Goal: Task Accomplishment & Management: Use online tool/utility

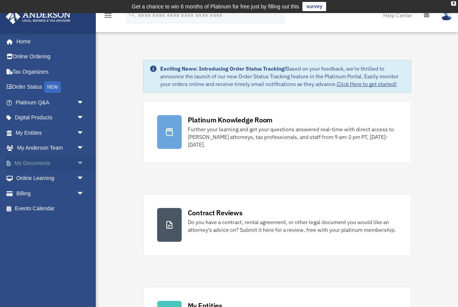
click at [80, 161] on span "arrow_drop_down" at bounding box center [84, 163] width 15 height 16
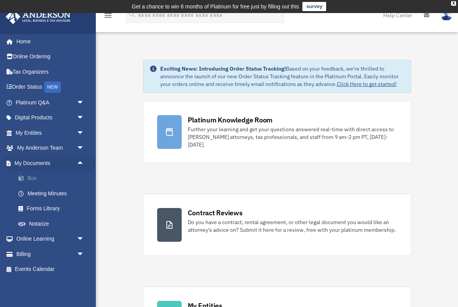
click at [36, 177] on link "Box" at bounding box center [53, 178] width 85 height 15
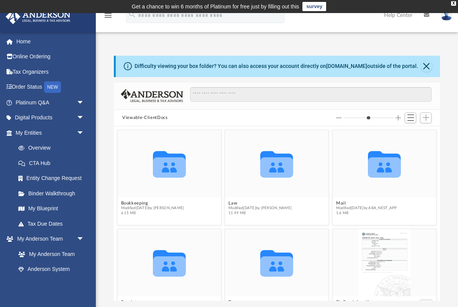
scroll to position [175, 326]
click at [427, 118] on span "Add" at bounding box center [426, 117] width 7 height 7
click at [413, 136] on li "Upload" at bounding box center [415, 133] width 25 height 8
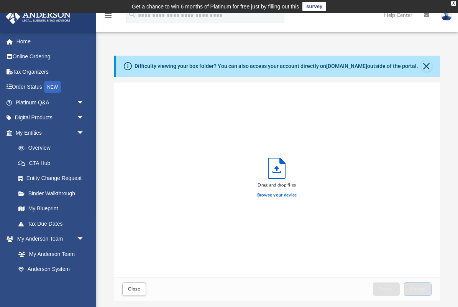
scroll to position [194, 326]
click at [280, 195] on label "Browse your device" at bounding box center [277, 195] width 40 height 7
click at [0, 0] on input "Browse your device" at bounding box center [0, 0] width 0 height 0
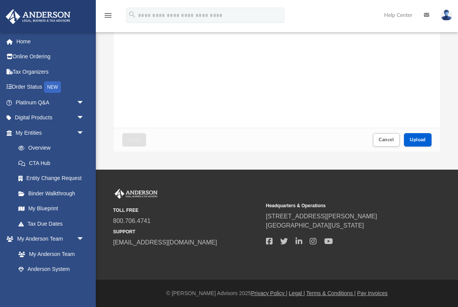
scroll to position [149, 0]
click at [427, 137] on button "Upload" at bounding box center [418, 139] width 28 height 13
click at [279, 46] on label "Select More Files" at bounding box center [277, 44] width 35 height 7
click at [0, 0] on input "Select More Files" at bounding box center [0, 0] width 0 height 0
click at [419, 136] on button "Upload" at bounding box center [418, 139] width 28 height 13
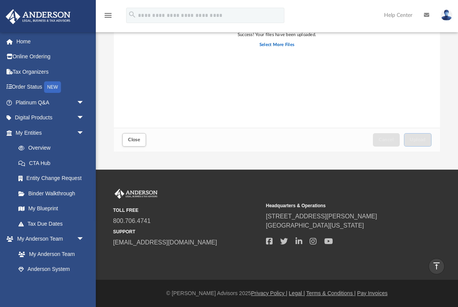
scroll to position [148, 0]
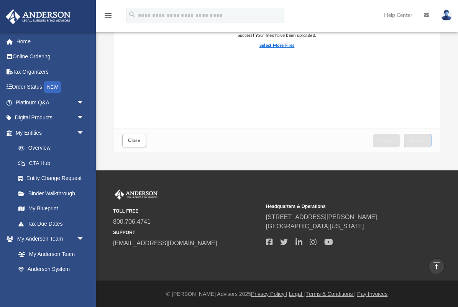
click at [282, 46] on label "Select More Files" at bounding box center [277, 45] width 35 height 7
click at [0, 0] on input "Select More Files" at bounding box center [0, 0] width 0 height 0
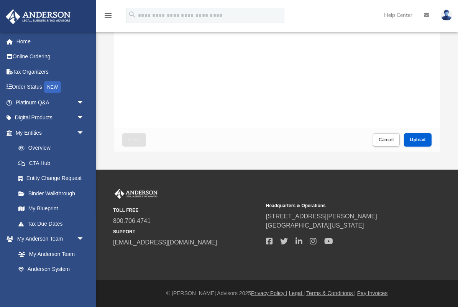
scroll to position [149, 0]
click at [419, 138] on span "Upload" at bounding box center [418, 139] width 16 height 5
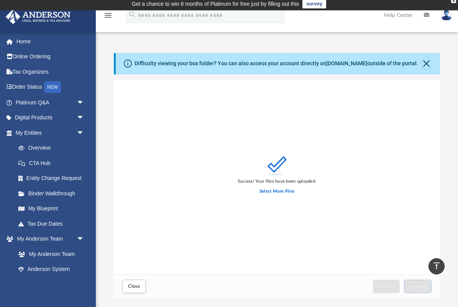
scroll to position [0, 0]
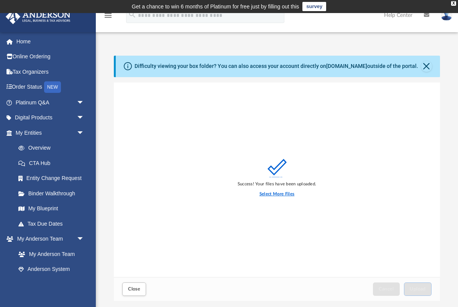
click at [280, 195] on label "Select More Files" at bounding box center [277, 194] width 35 height 7
click at [0, 0] on input "Select More Files" at bounding box center [0, 0] width 0 height 0
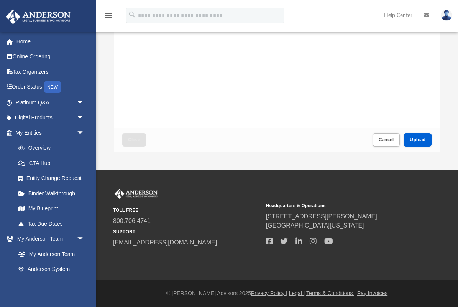
scroll to position [149, 0]
click at [423, 140] on span "Upload" at bounding box center [418, 139] width 16 height 5
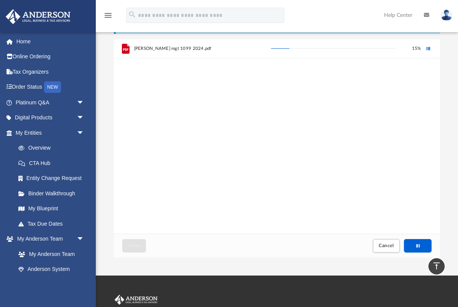
scroll to position [43, 0]
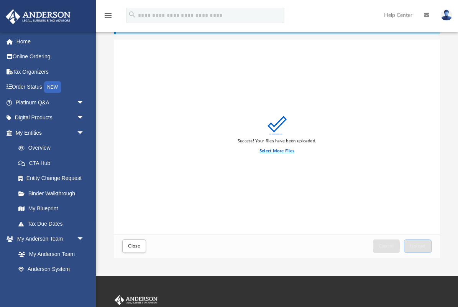
click at [279, 153] on label "Select More Files" at bounding box center [277, 151] width 35 height 7
click at [0, 0] on input "Select More Files" at bounding box center [0, 0] width 0 height 0
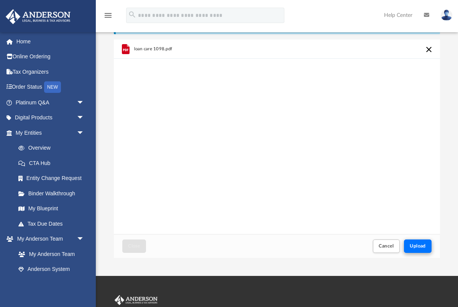
click at [414, 244] on span "Upload" at bounding box center [418, 246] width 16 height 5
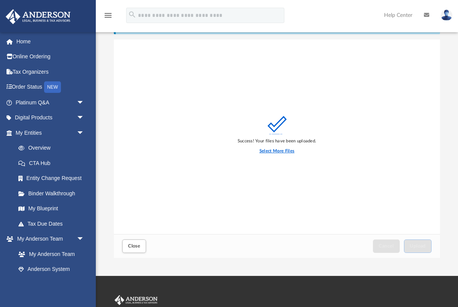
click at [279, 153] on label "Select More Files" at bounding box center [277, 151] width 35 height 7
click at [0, 0] on input "Select More Files" at bounding box center [0, 0] width 0 height 0
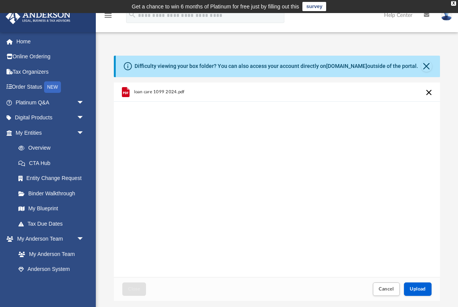
scroll to position [0, 0]
click at [428, 93] on button "Cancel this upload" at bounding box center [429, 92] width 9 height 9
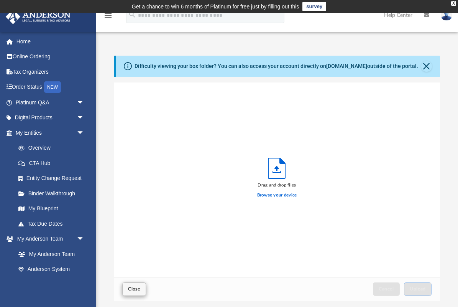
click at [138, 291] on span "Close" at bounding box center [134, 289] width 12 height 5
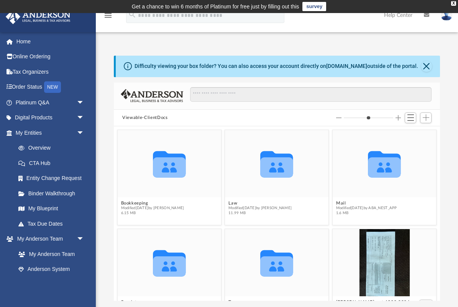
click at [135, 290] on div "Collaborated Folder" at bounding box center [170, 262] width 104 height 67
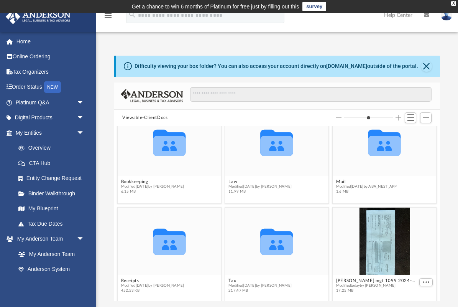
scroll to position [21, 0]
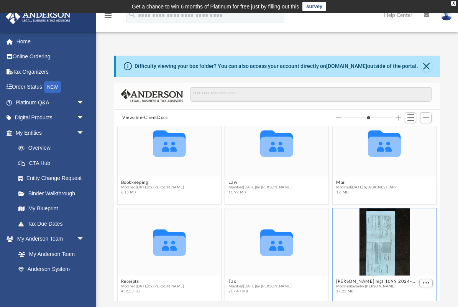
click at [345, 251] on div "grid" at bounding box center [385, 241] width 104 height 67
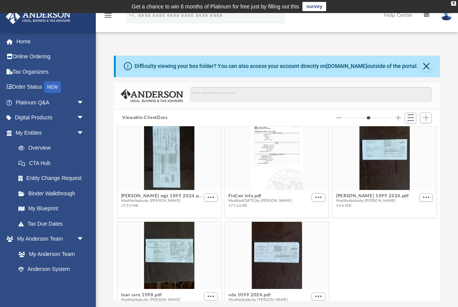
scroll to position [207, 0]
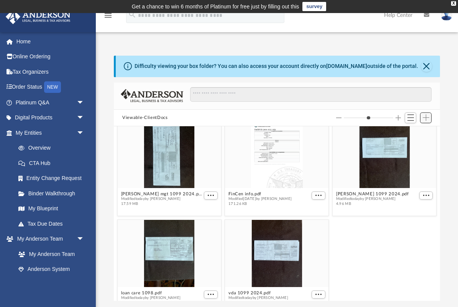
click at [427, 117] on span "Add" at bounding box center [426, 117] width 7 height 7
click at [411, 135] on li "Upload" at bounding box center [415, 133] width 25 height 8
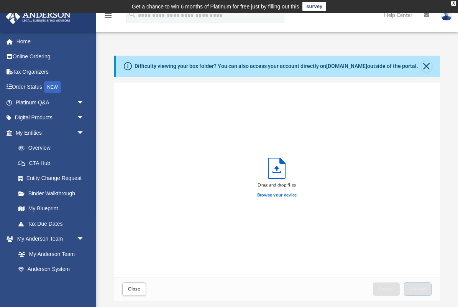
scroll to position [194, 326]
click at [286, 194] on label "Browse your device" at bounding box center [277, 195] width 40 height 7
click at [0, 0] on input "Browse your device" at bounding box center [0, 0] width 0 height 0
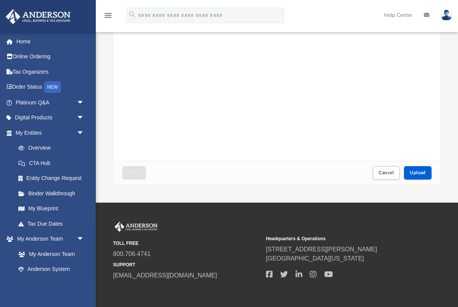
scroll to position [120, 0]
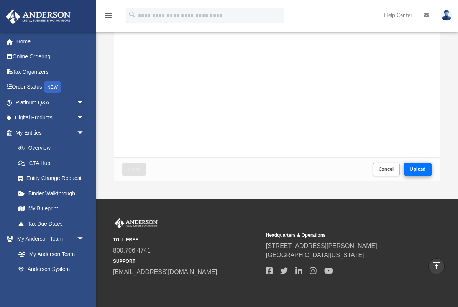
click at [422, 173] on button "Upload" at bounding box center [418, 169] width 28 height 13
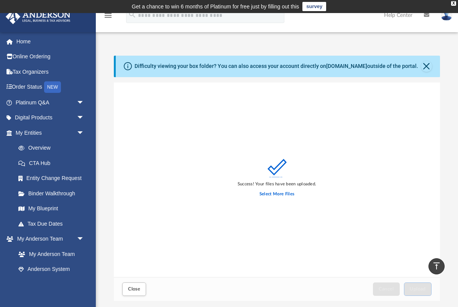
scroll to position [0, 0]
click at [427, 64] on button "Close" at bounding box center [427, 66] width 11 height 11
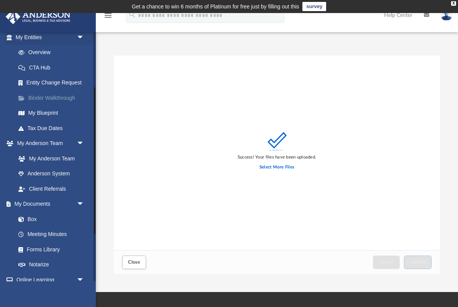
scroll to position [96, 0]
click at [31, 216] on link "Box" at bounding box center [53, 218] width 85 height 15
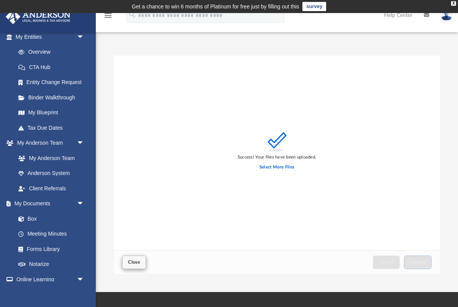
click at [138, 264] on span "Close" at bounding box center [134, 262] width 12 height 5
type input "*"
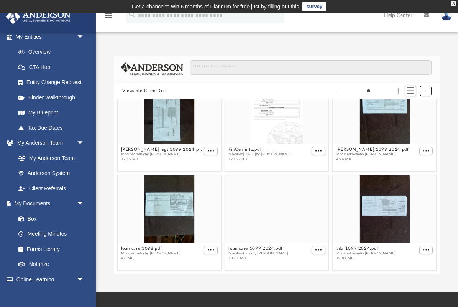
scroll to position [225, 0]
